Goal: Information Seeking & Learning: Find specific fact

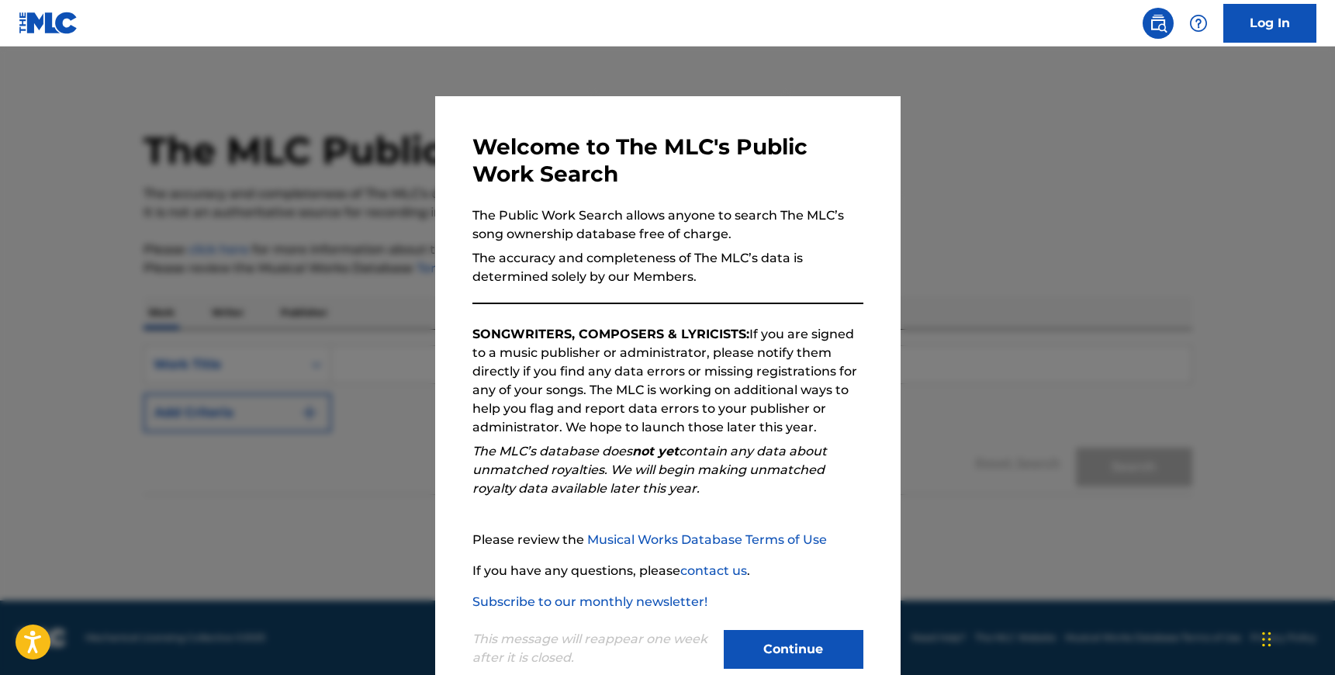
scroll to position [35, 0]
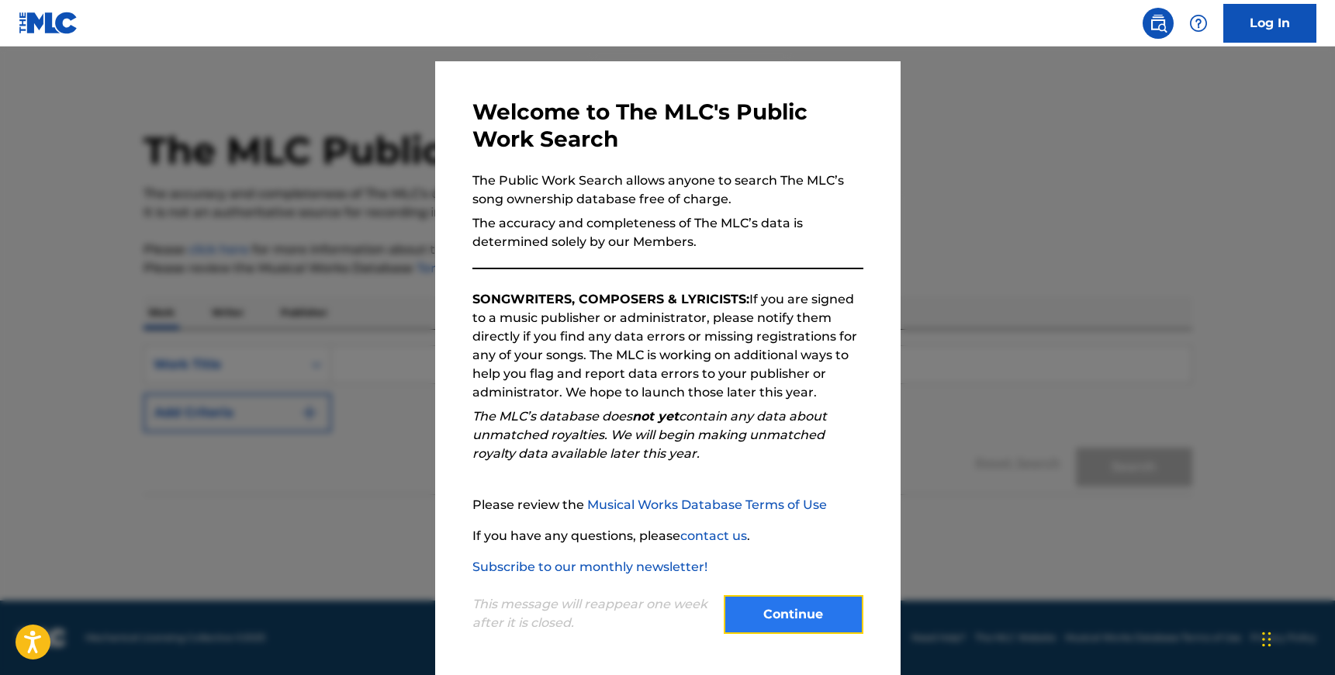
click at [771, 609] on button "Continue" at bounding box center [794, 614] width 140 height 39
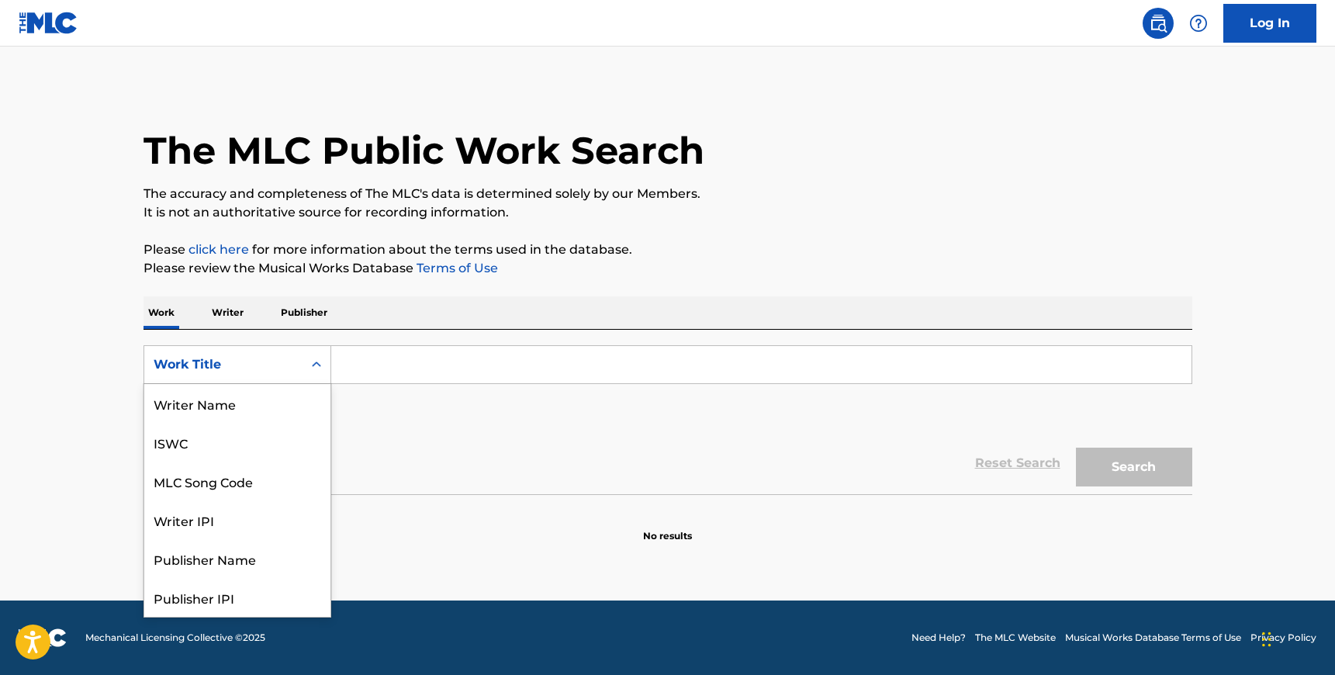
scroll to position [78, 0]
click at [240, 362] on div "Work Title" at bounding box center [224, 364] width 140 height 19
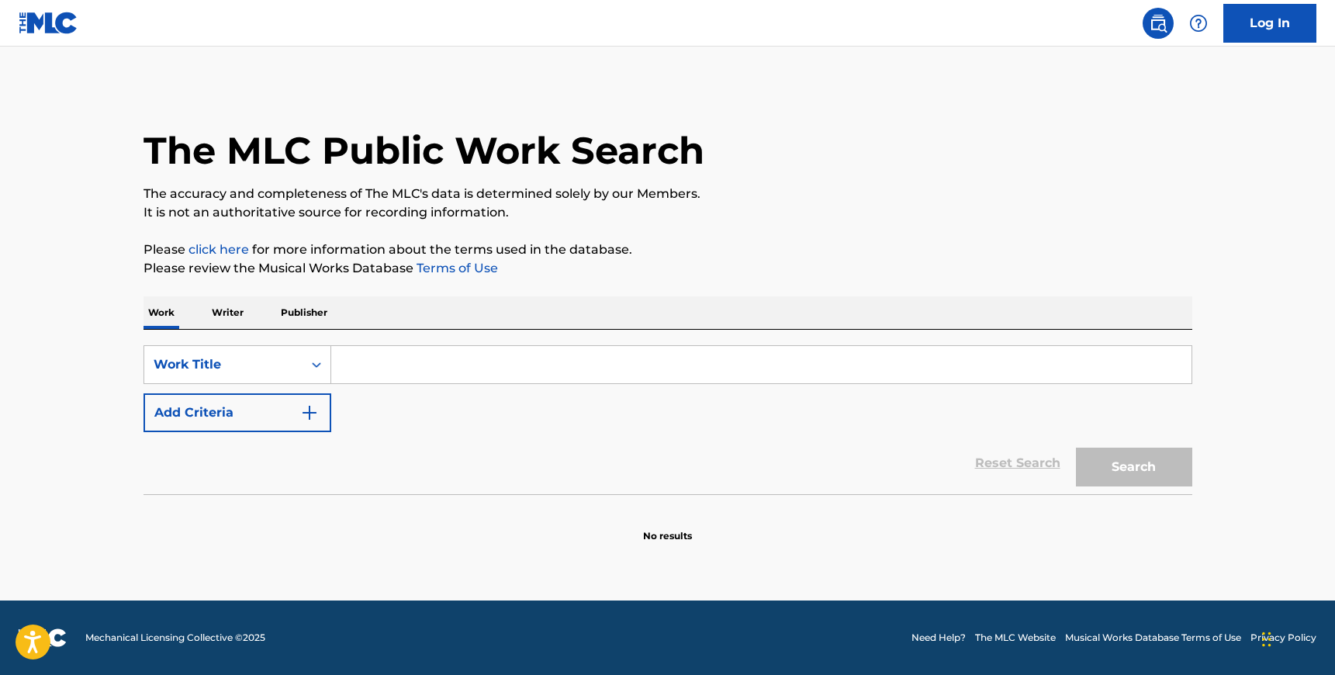
click at [390, 365] on input "Search Form" at bounding box center [761, 364] width 860 height 37
click at [749, 365] on input "CLEAR ROAD" at bounding box center [761, 364] width 860 height 37
type input "CLEAR ROAD"
click at [1114, 468] on button "Search" at bounding box center [1134, 467] width 116 height 39
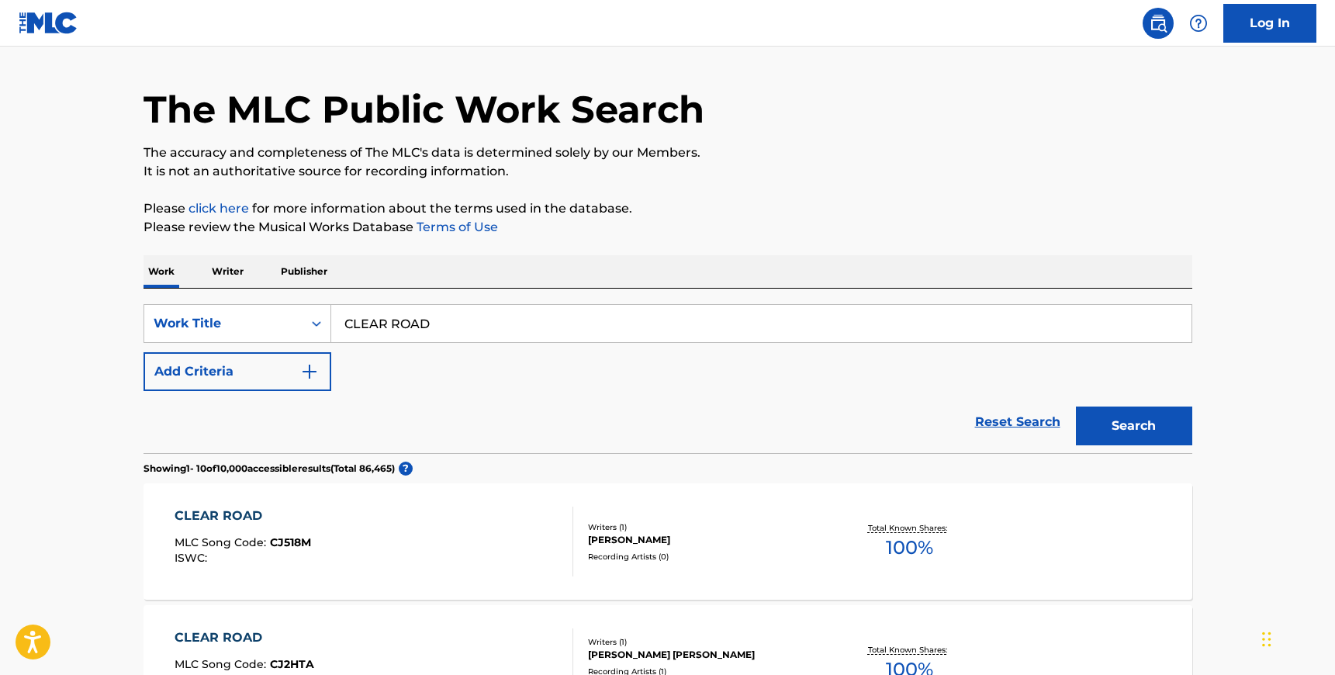
scroll to position [30, 0]
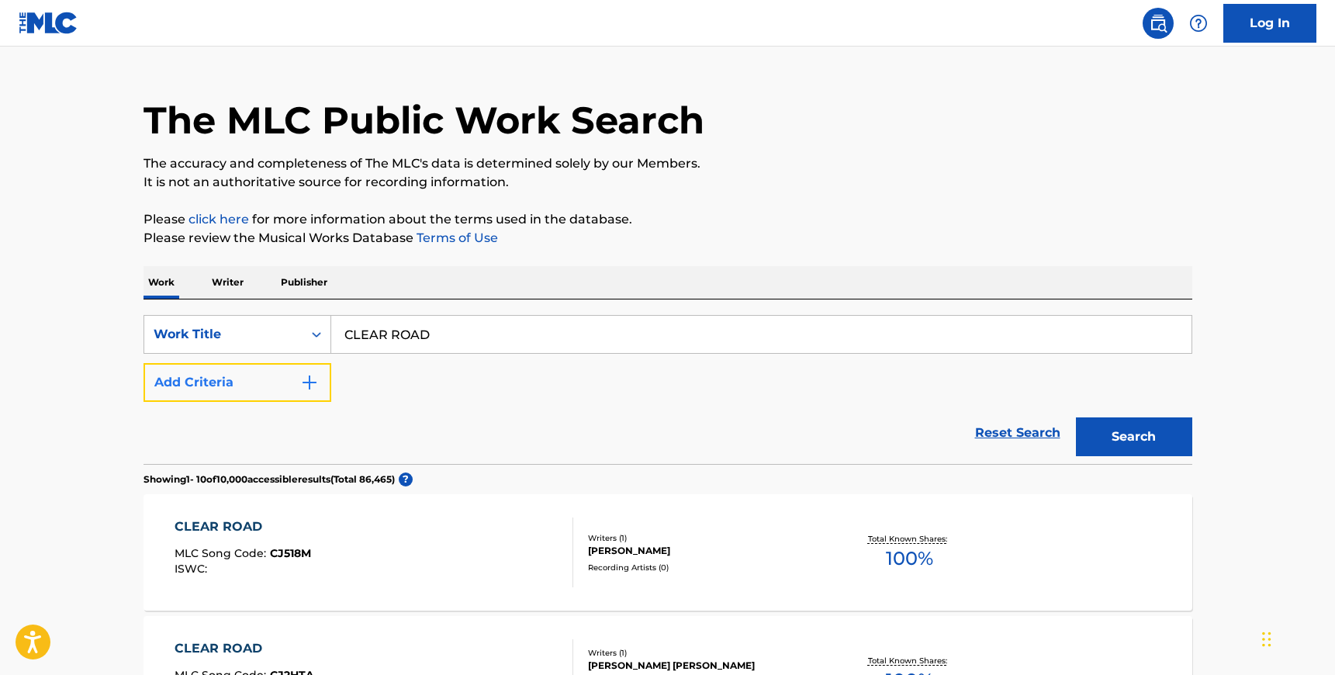
click at [311, 375] on img "Search Form" at bounding box center [309, 382] width 19 height 19
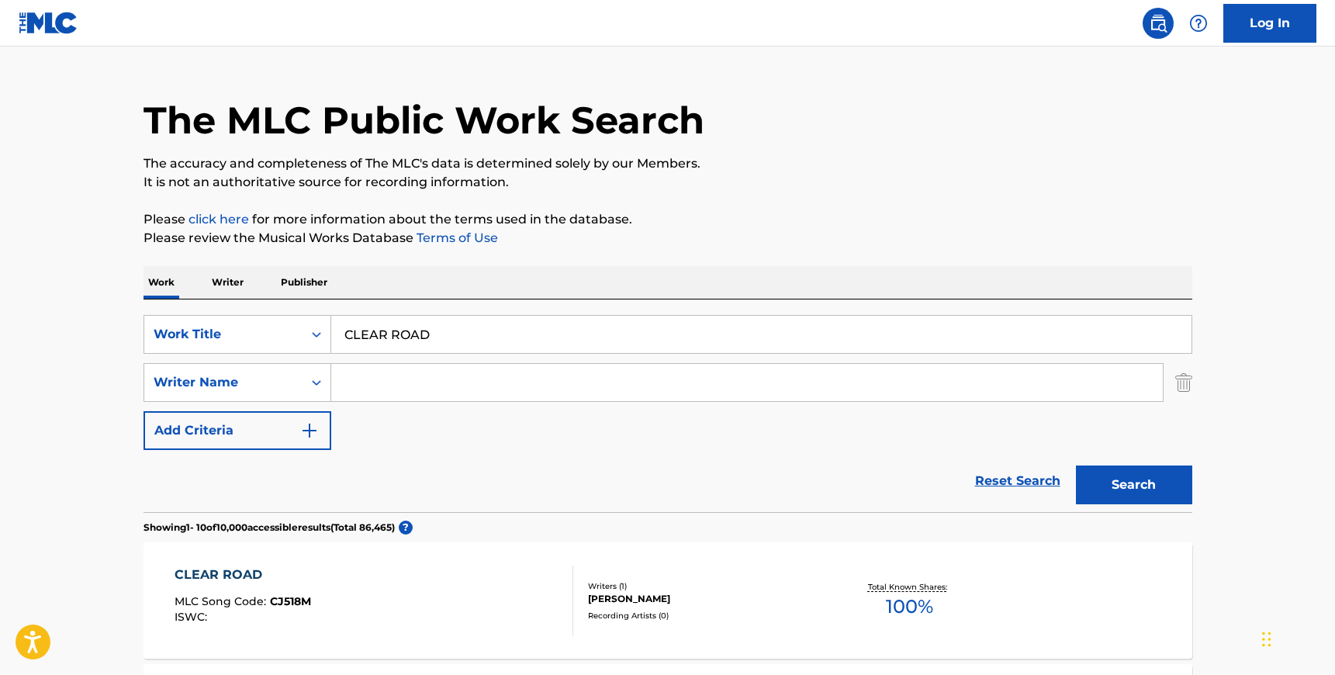
click at [370, 386] on input "Search Form" at bounding box center [747, 382] width 832 height 37
type input "MUT4Y"
click at [1144, 486] on button "Search" at bounding box center [1134, 484] width 116 height 39
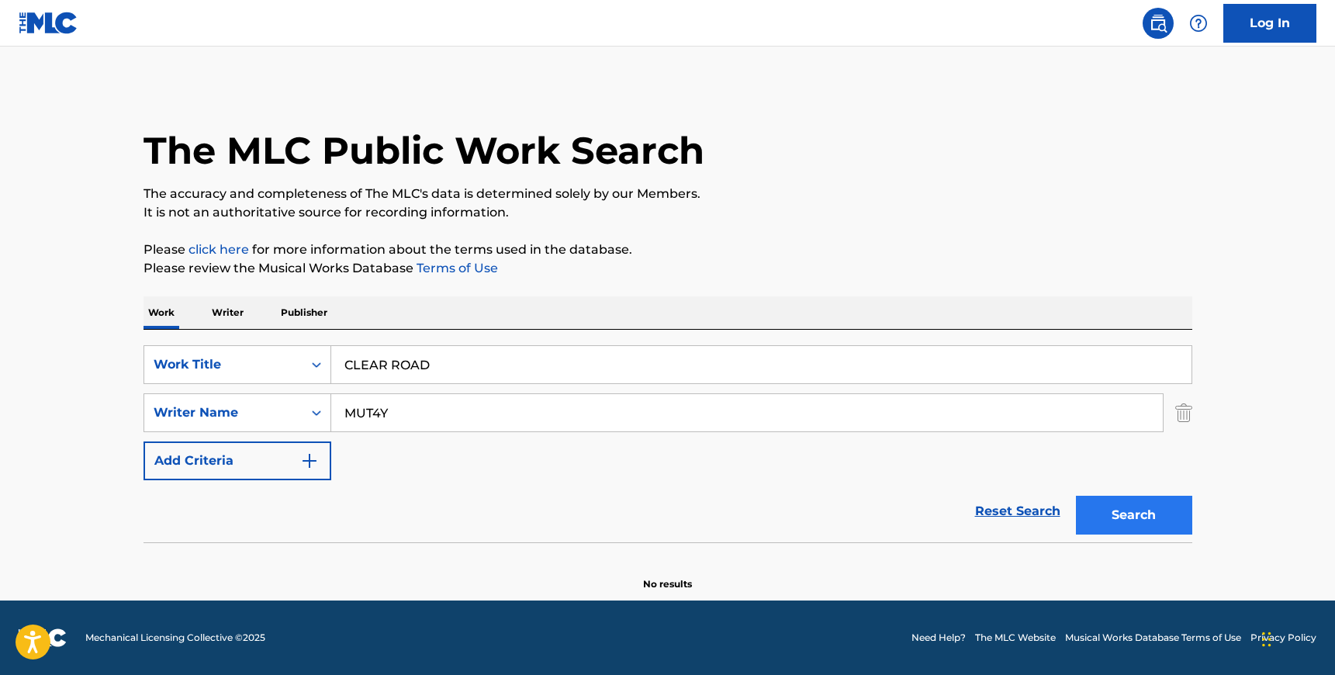
scroll to position [0, 0]
click at [416, 409] on input "MUT4Y" at bounding box center [747, 412] width 832 height 37
type input "ONIKO"
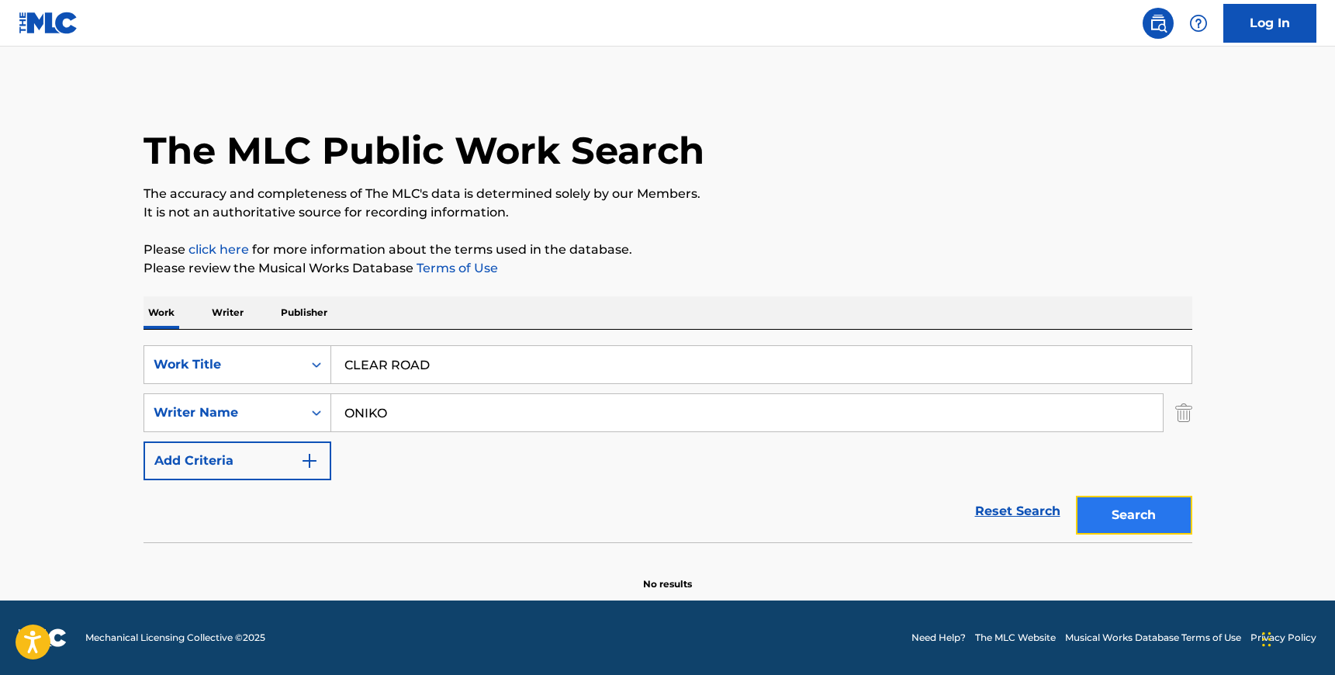
click at [1132, 518] on button "Search" at bounding box center [1134, 515] width 116 height 39
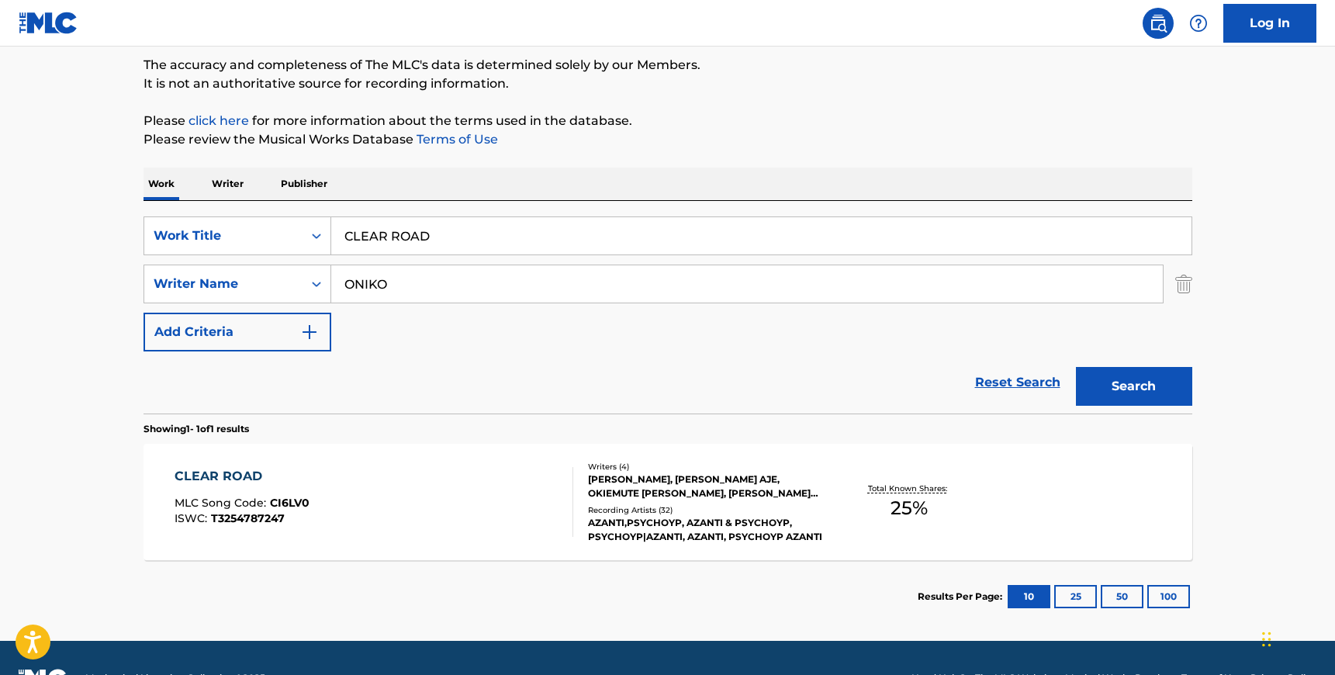
scroll to position [169, 0]
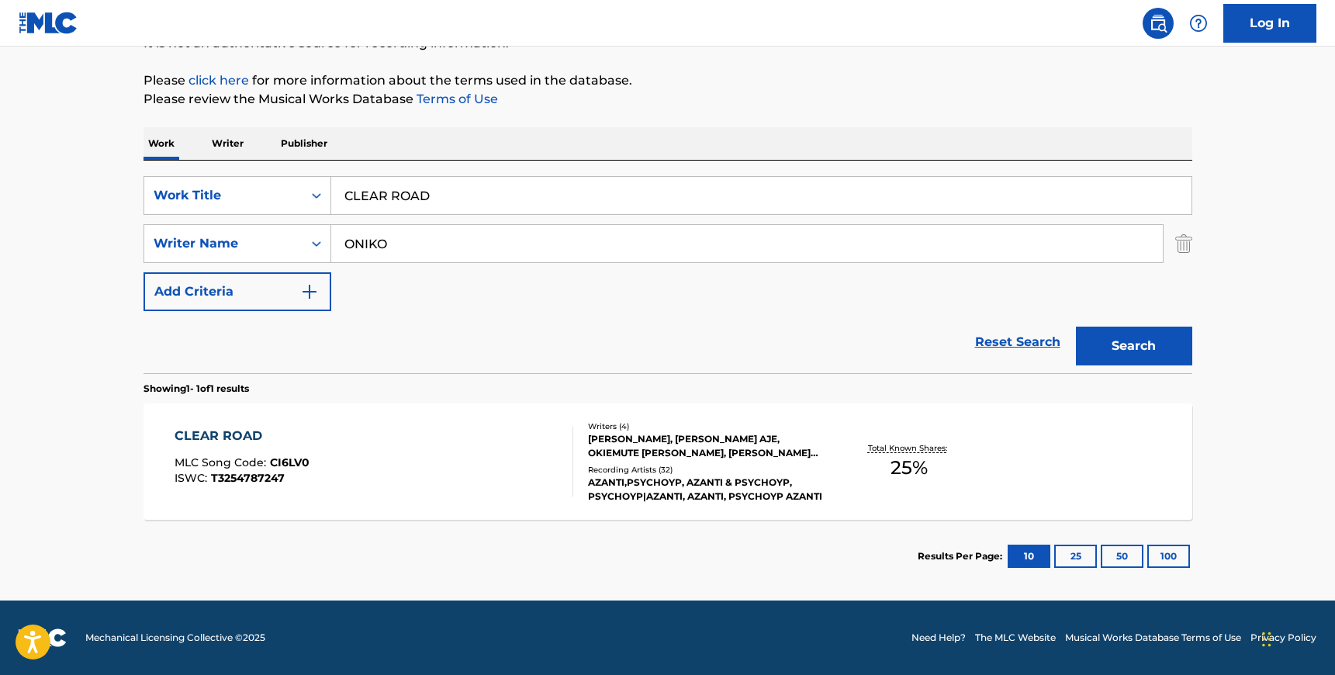
click at [452, 197] on input "CLEAR ROAD" at bounding box center [761, 195] width 860 height 37
type input "TURN ME ON"
click at [1076, 327] on button "Search" at bounding box center [1134, 346] width 116 height 39
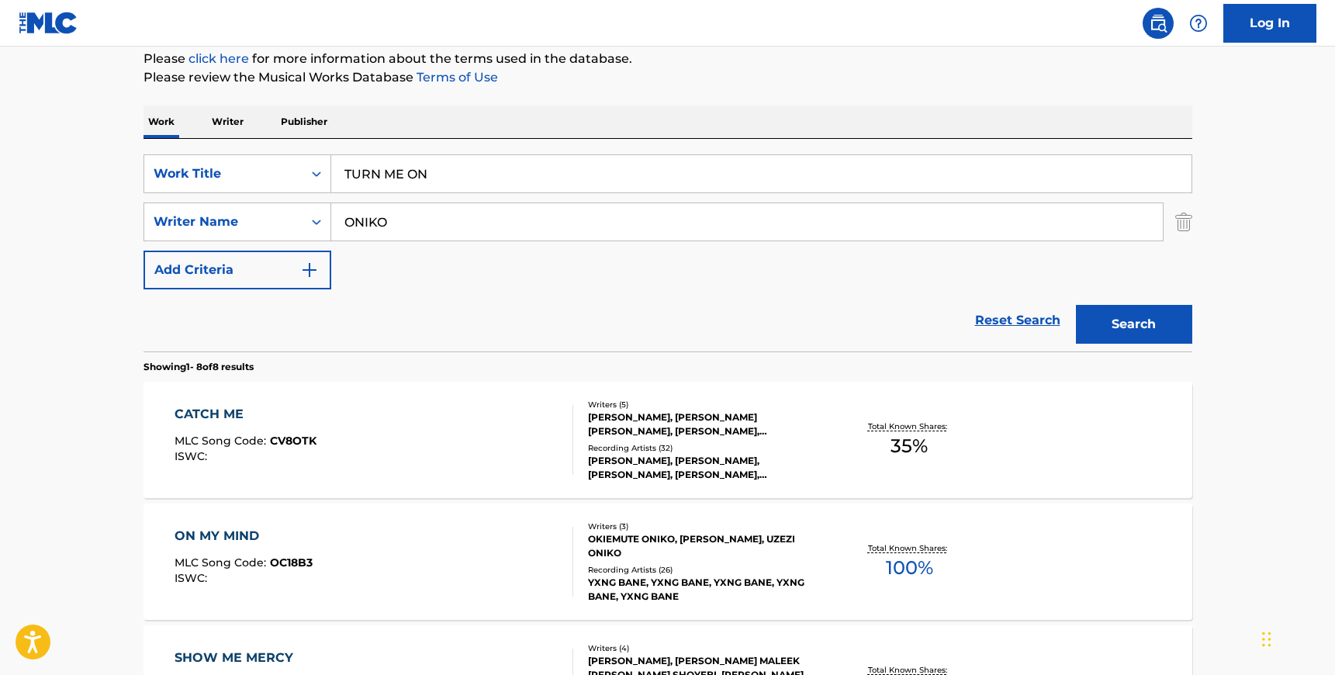
scroll to position [0, 0]
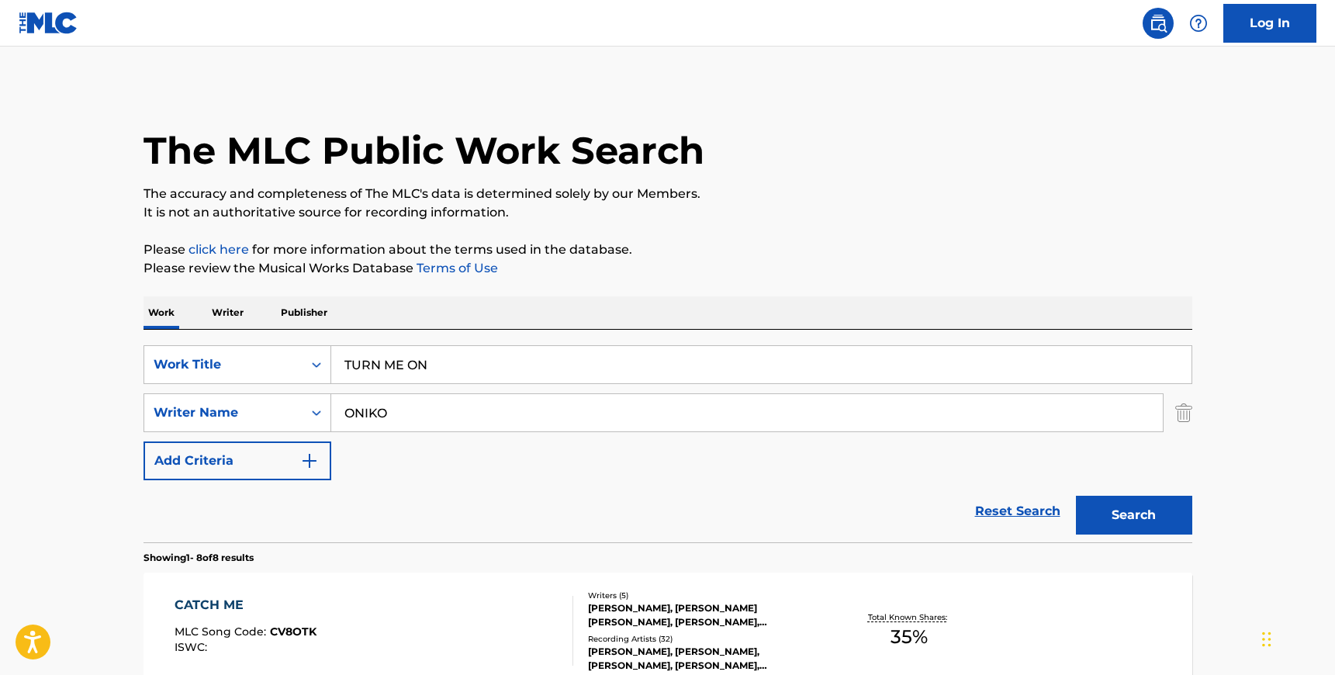
click at [448, 356] on input "TURN ME ON" at bounding box center [761, 364] width 860 height 37
click at [342, 410] on input "ONIKO" at bounding box center [747, 412] width 832 height 37
type input "OKIEMUTE ONIKO"
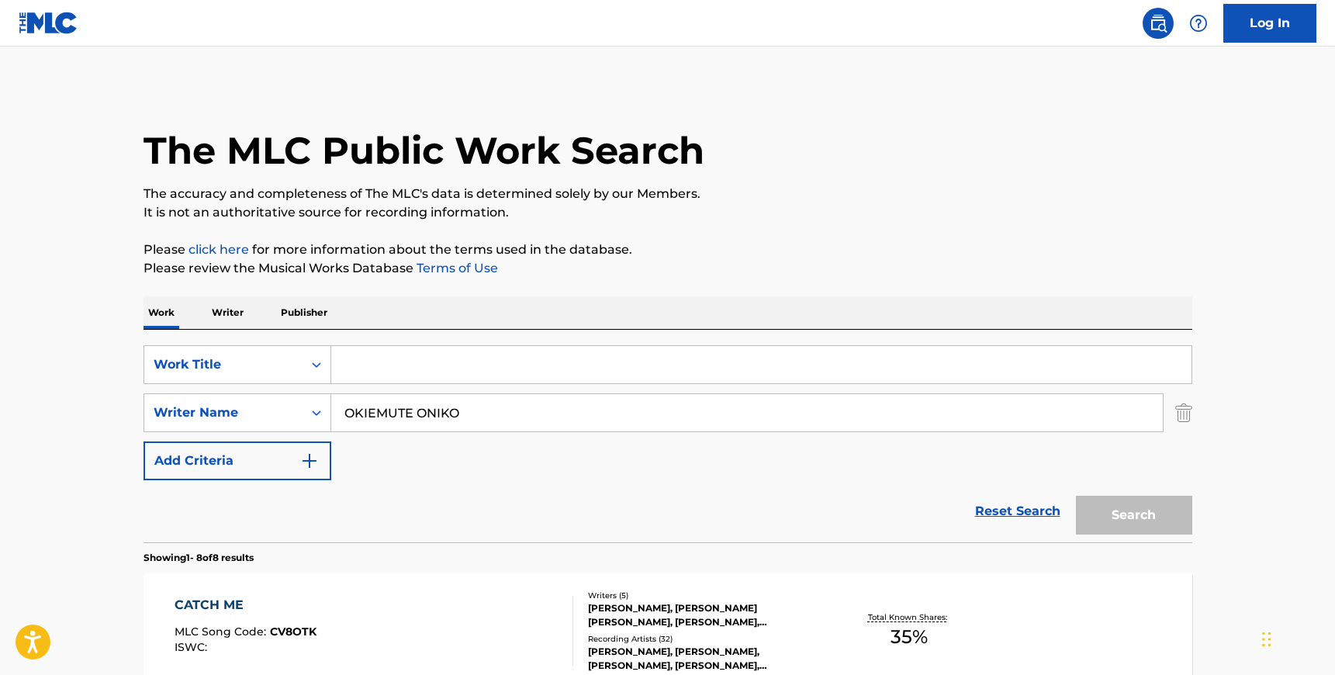
click at [1127, 517] on div "Search" at bounding box center [1130, 511] width 124 height 62
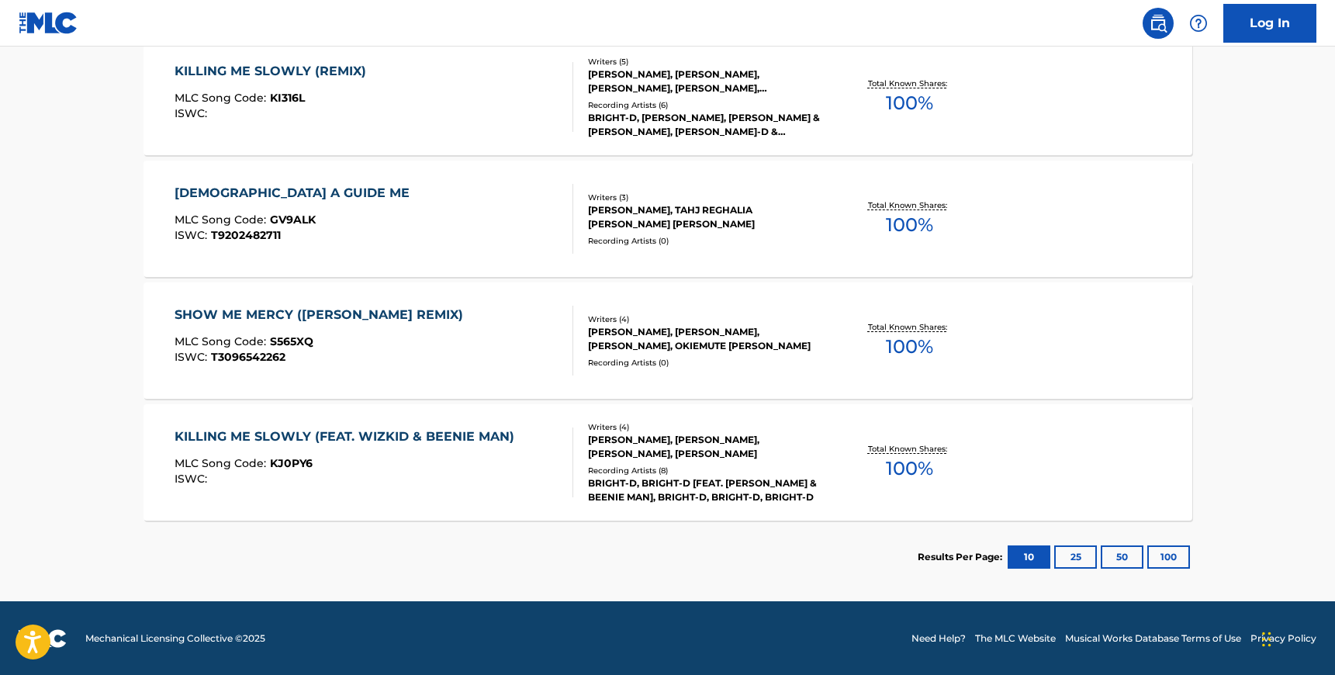
scroll to position [1022, 0]
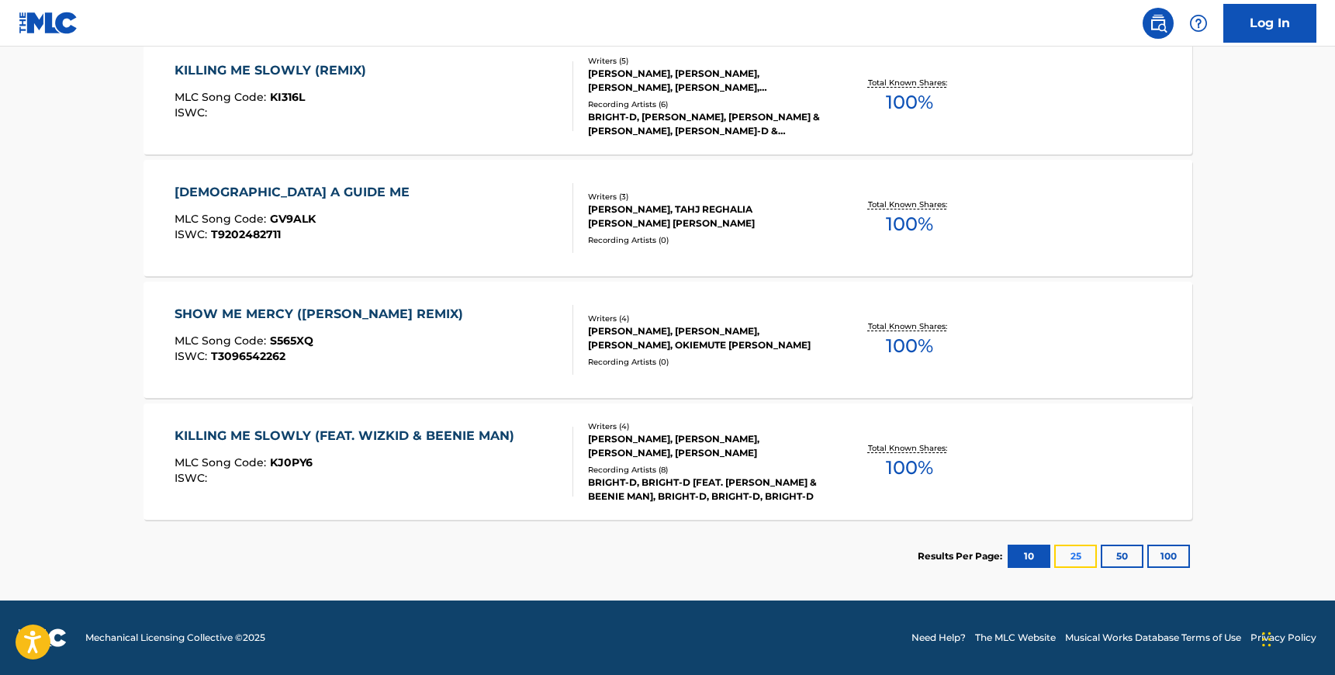
click at [1069, 555] on button "25" at bounding box center [1075, 556] width 43 height 23
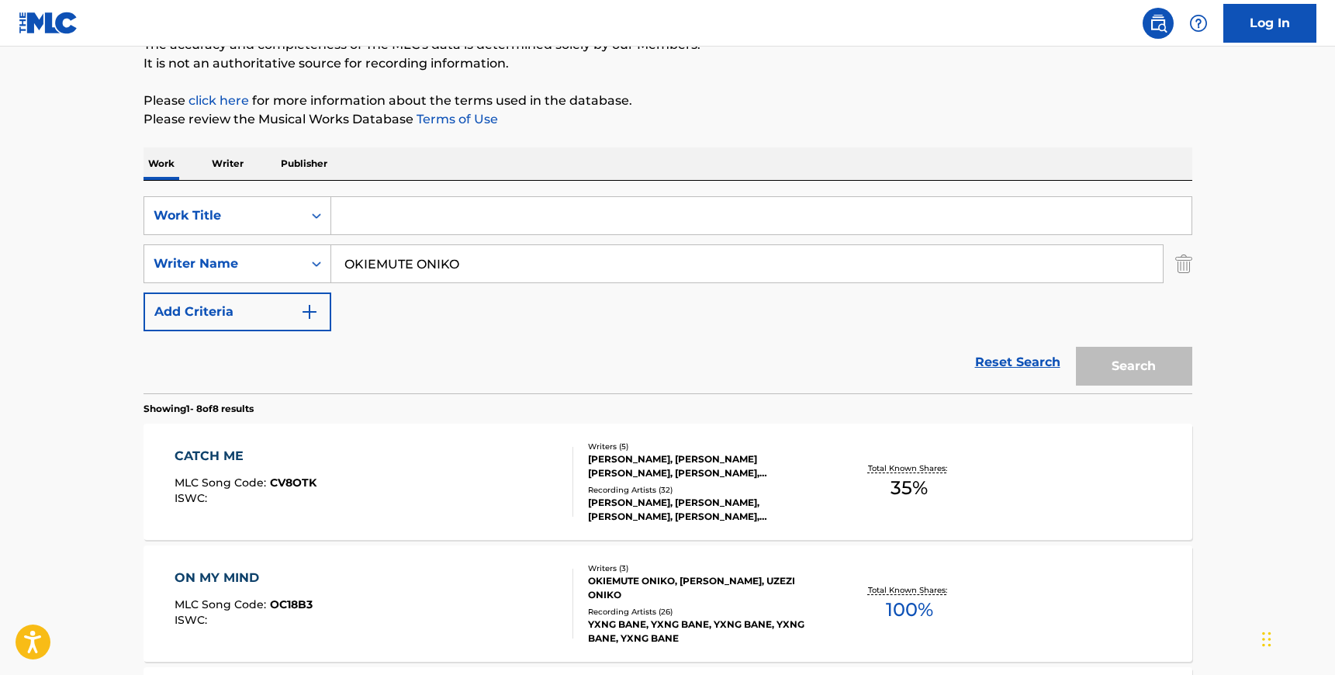
scroll to position [147, 0]
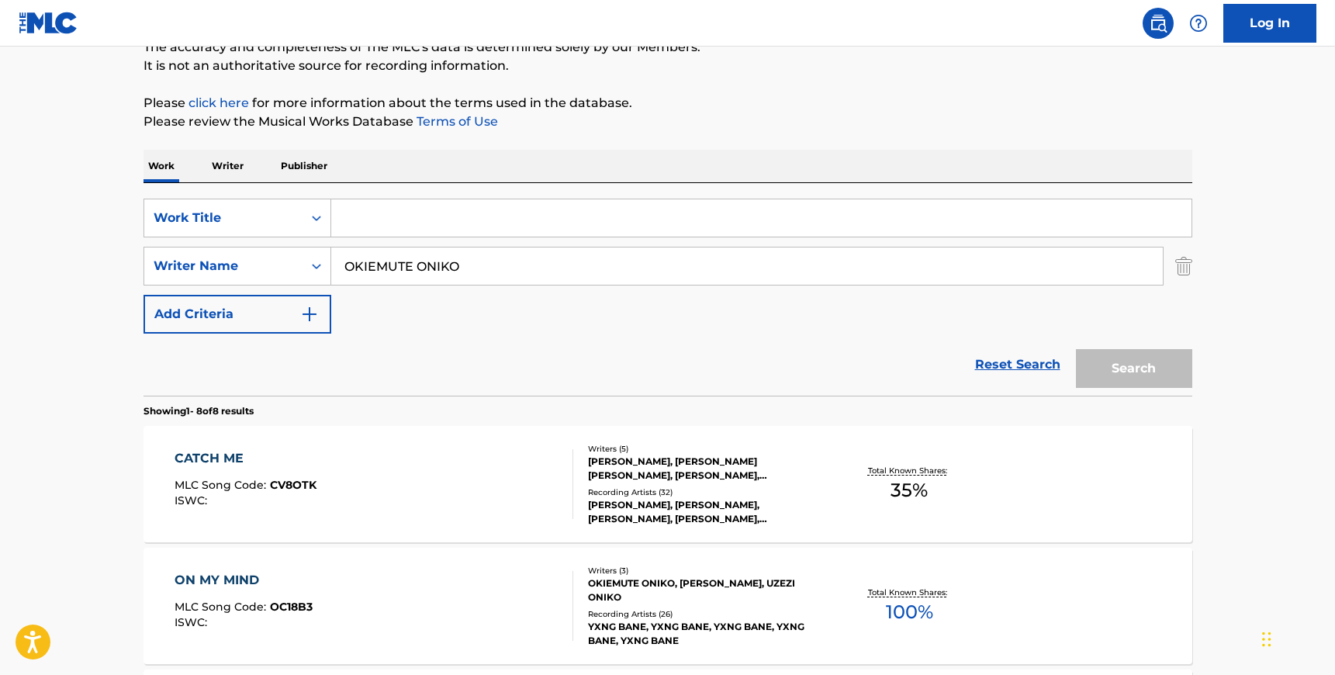
click at [434, 219] on input "Search Form" at bounding box center [761, 217] width 860 height 37
type input "HOW DEEP IS YOUR LOVE"
click at [1076, 349] on button "Search" at bounding box center [1134, 368] width 116 height 39
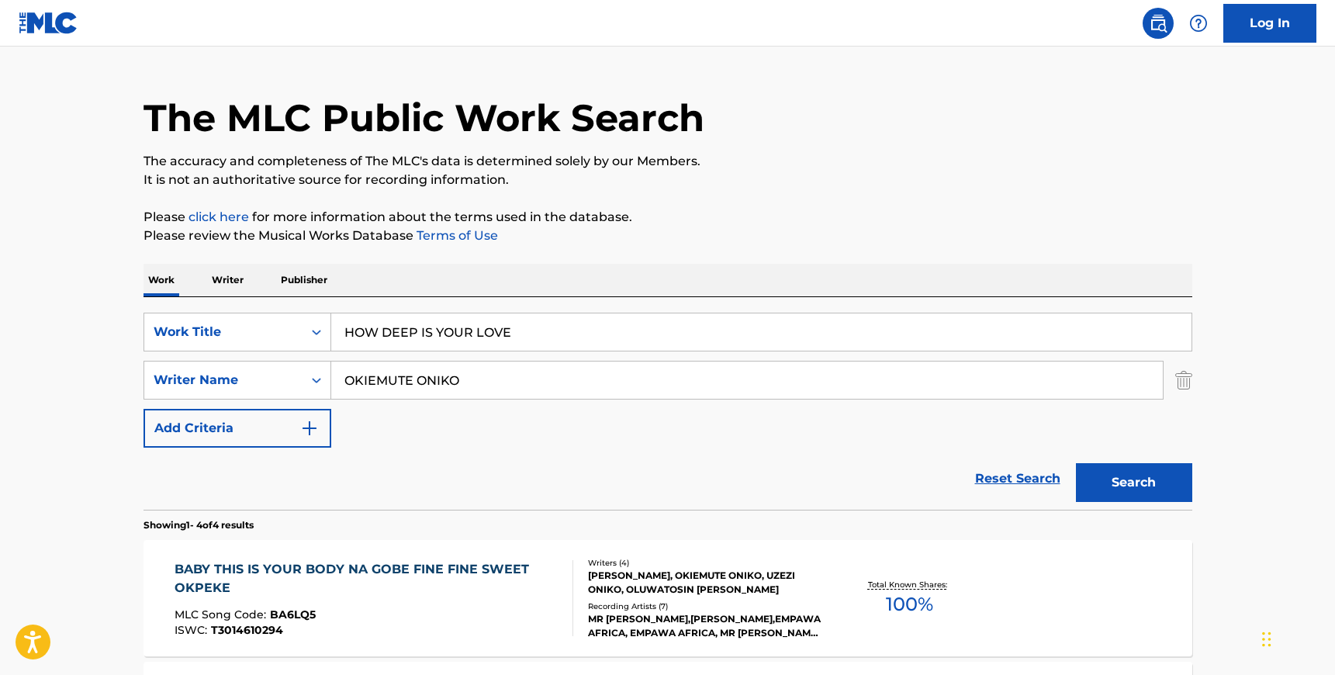
scroll to position [0, 0]
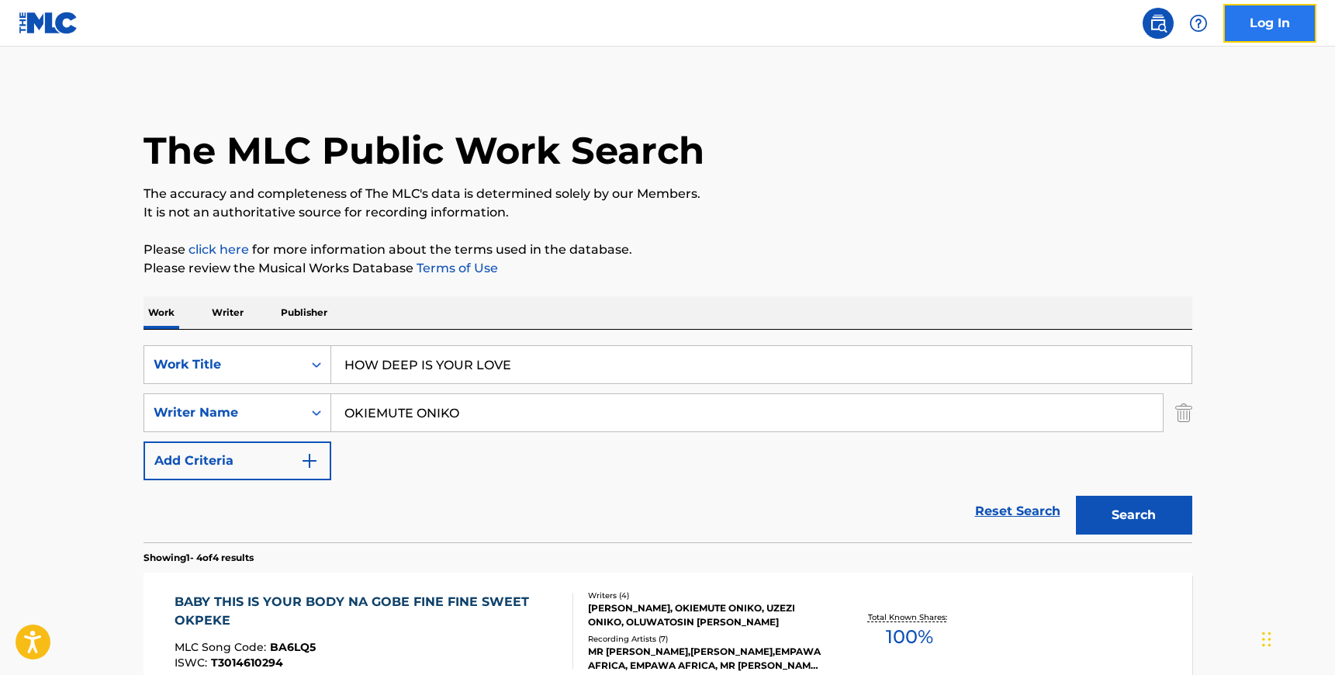
click at [1253, 24] on link "Log In" at bounding box center [1269, 23] width 93 height 39
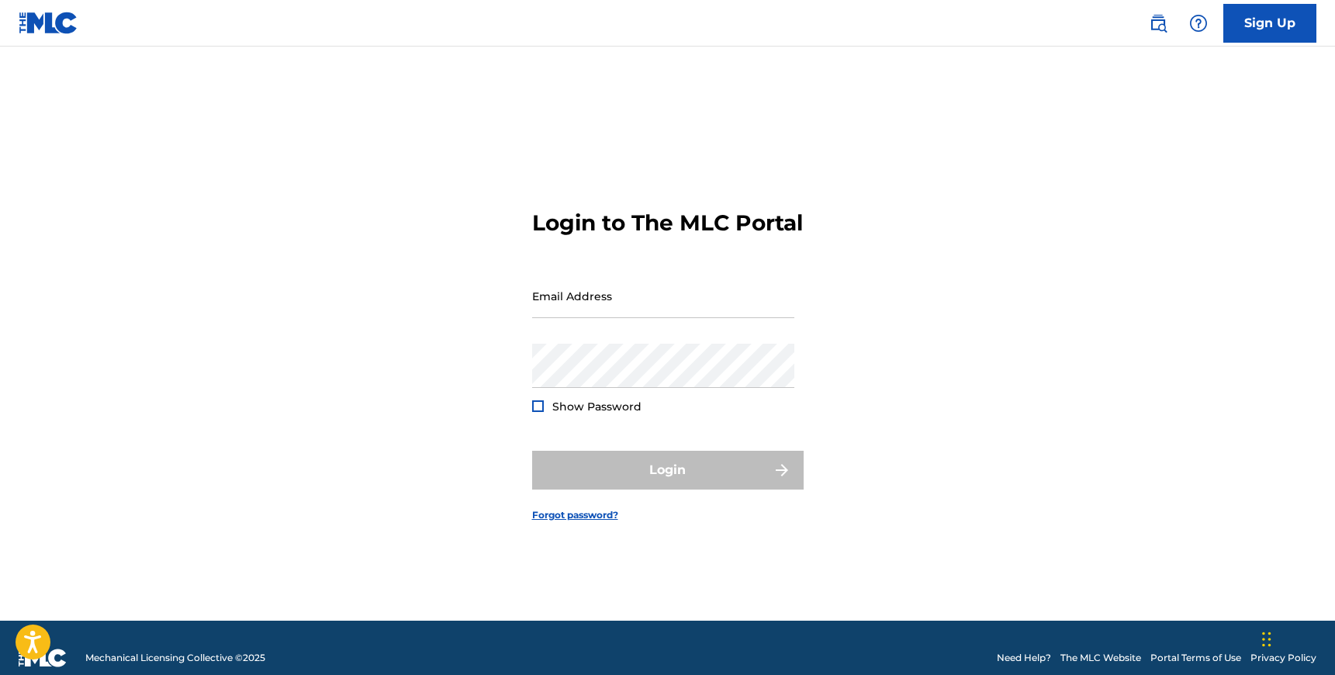
click at [42, 26] on img at bounding box center [49, 23] width 60 height 22
click at [54, 19] on img at bounding box center [49, 23] width 60 height 22
